Goal: Navigation & Orientation: Find specific page/section

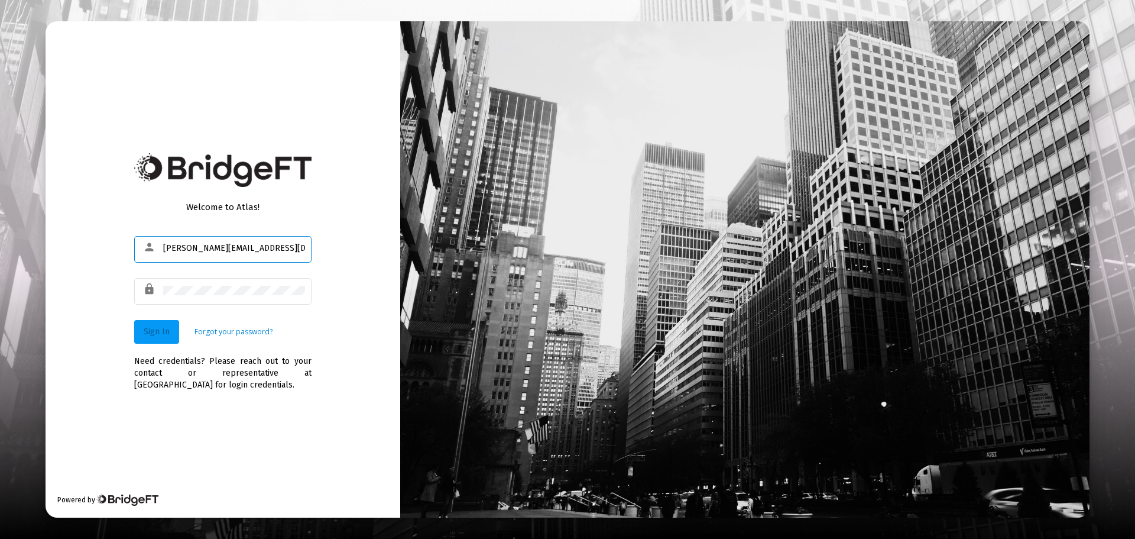
click at [157, 331] on span "Sign In" at bounding box center [157, 331] width 26 height 10
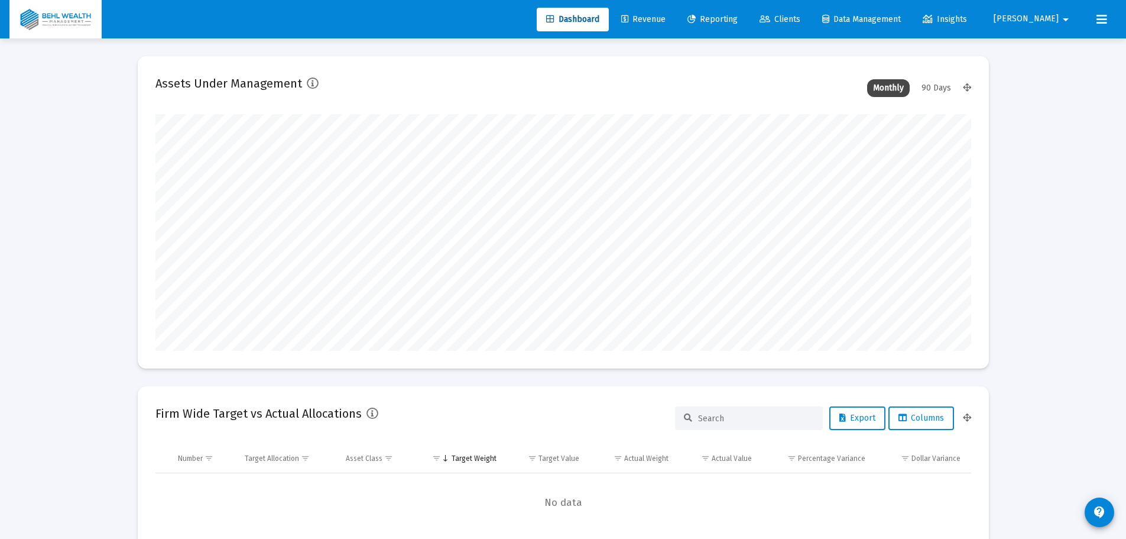
scroll to position [237, 439]
type input "[DATE]"
type input "[PERSON_NAME][EMAIL_ADDRESS][DOMAIN_NAME]"
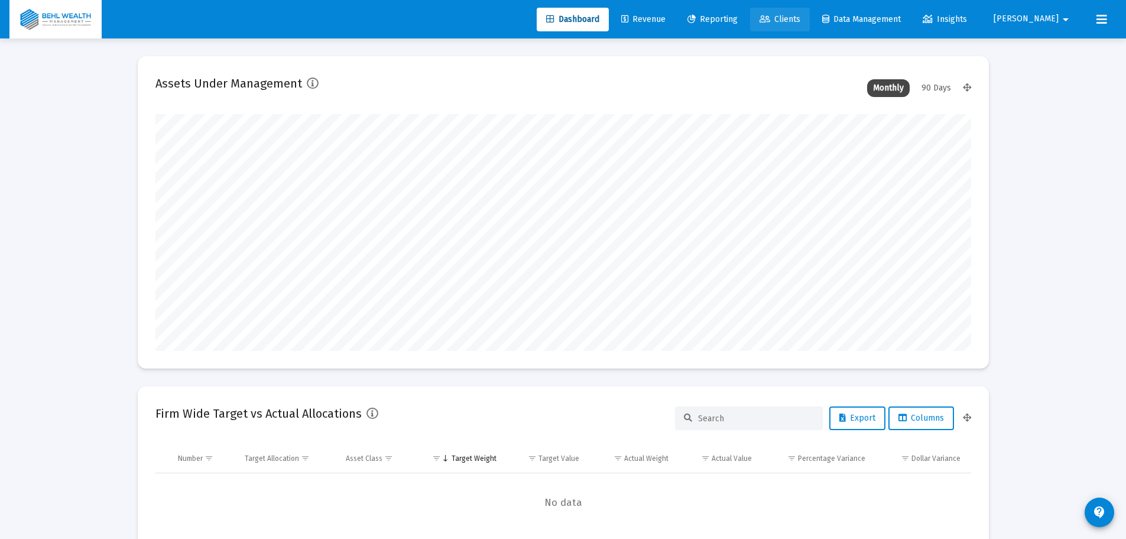
click at [801, 18] on span "Clients" at bounding box center [780, 19] width 41 height 10
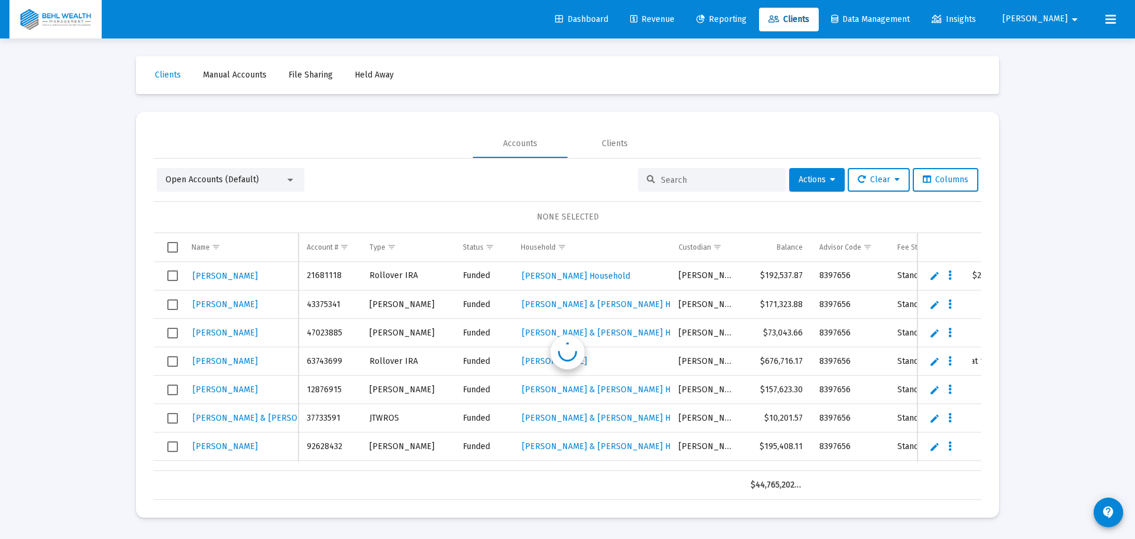
click at [747, 21] on span "Reporting" at bounding box center [722, 19] width 50 height 10
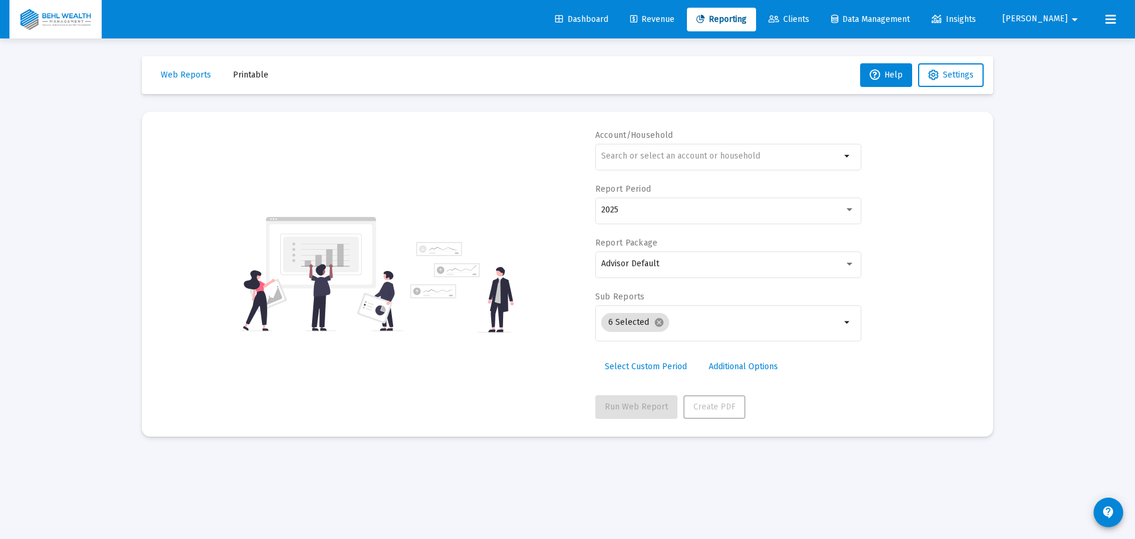
click at [675, 15] on span "Revenue" at bounding box center [652, 19] width 44 height 10
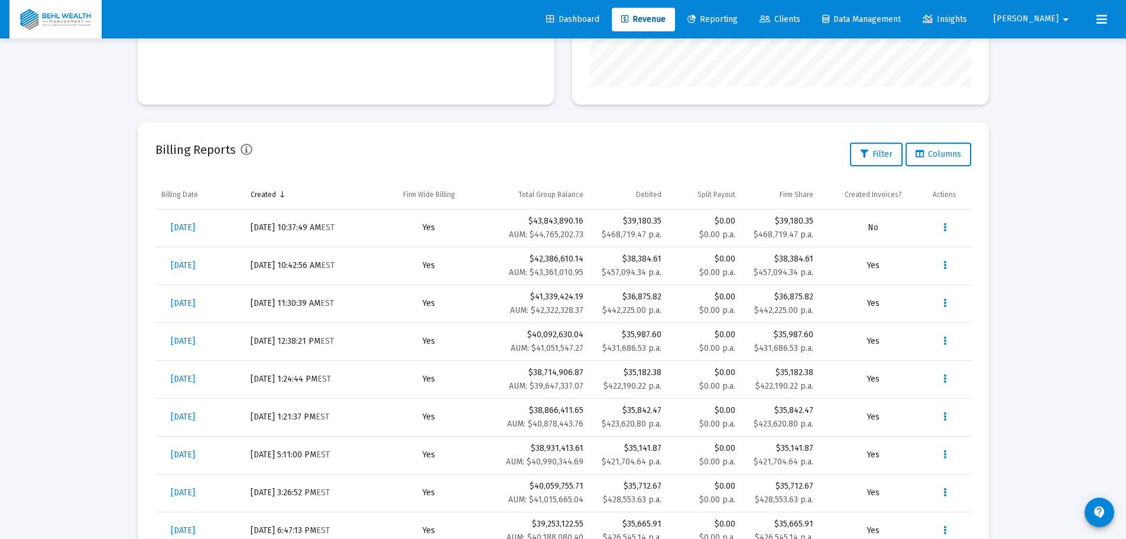
scroll to position [319, 0]
